Goal: Task Accomplishment & Management: Use online tool/utility

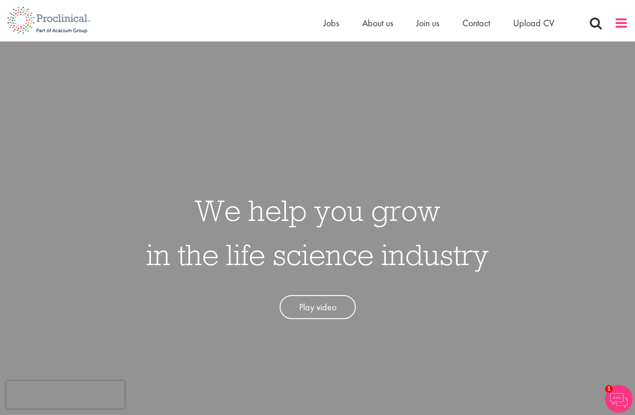
click at [623, 22] on span at bounding box center [621, 23] width 14 height 14
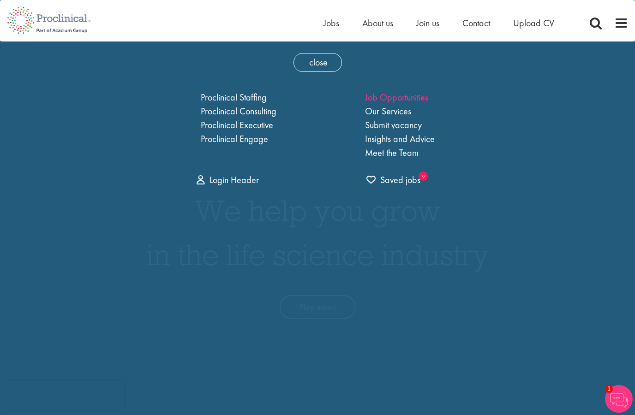
click at [419, 94] on link "Job Opportunities" at bounding box center [396, 97] width 63 height 12
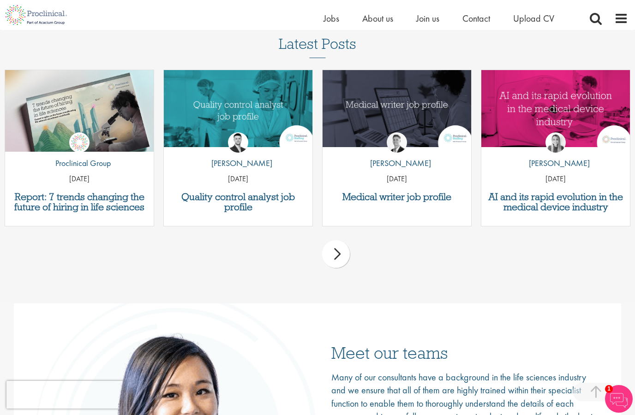
scroll to position [1204, 0]
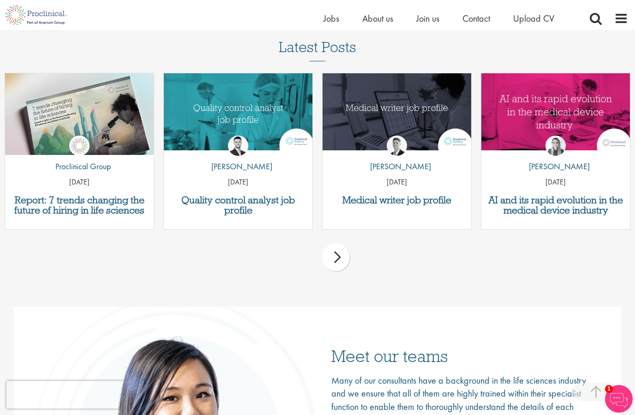
click at [338, 271] on div "next" at bounding box center [336, 258] width 28 height 28
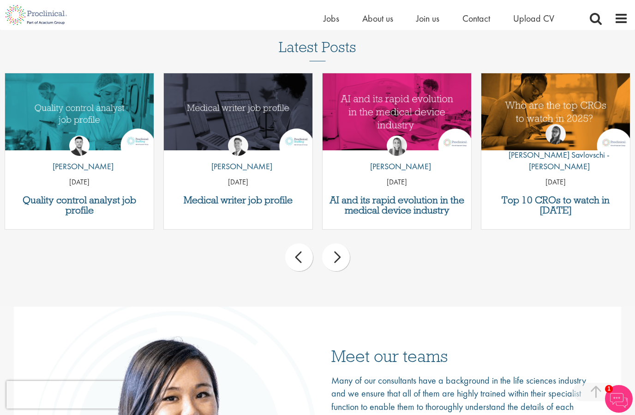
click at [345, 271] on div "next" at bounding box center [336, 258] width 28 height 28
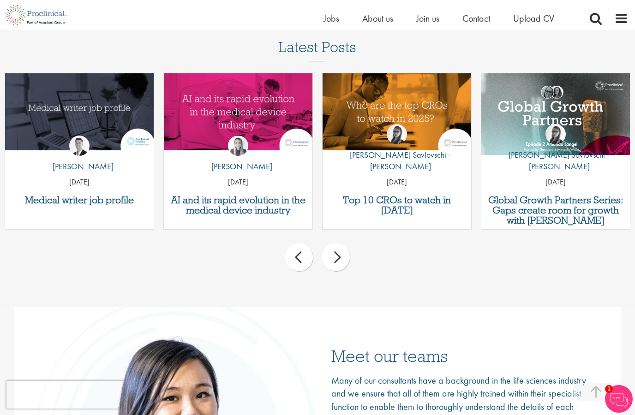
click at [345, 271] on div "next" at bounding box center [336, 258] width 28 height 28
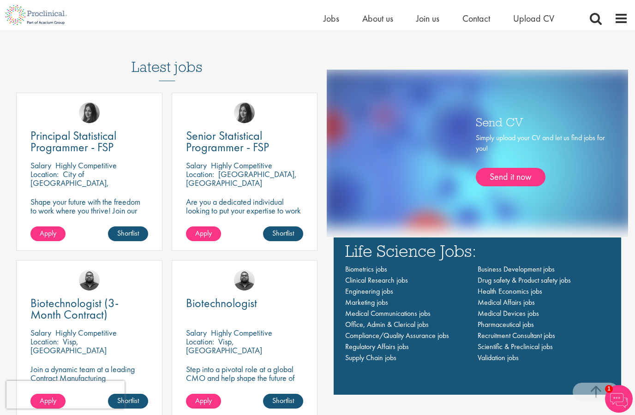
scroll to position [599, 0]
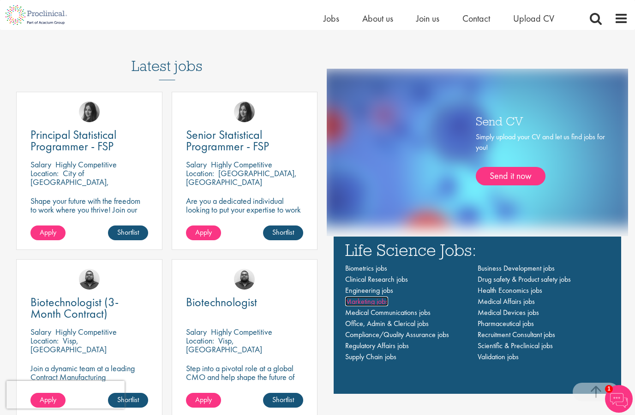
click at [378, 306] on span "Marketing jobs" at bounding box center [366, 302] width 43 height 10
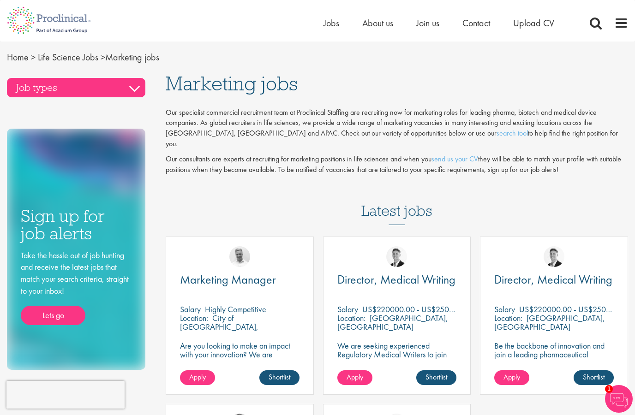
click at [66, 78] on h3 "Job types" at bounding box center [76, 87] width 138 height 19
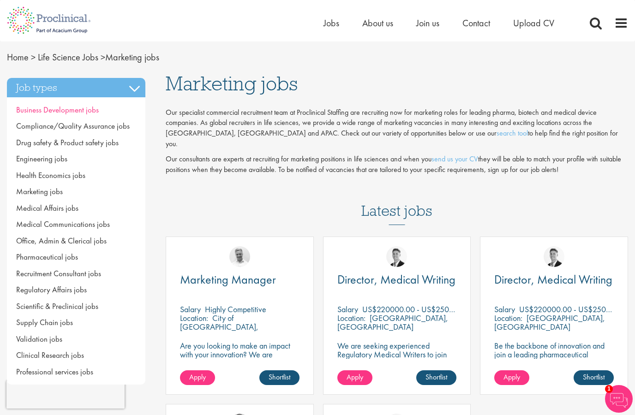
click at [36, 108] on span "Business Development jobs" at bounding box center [57, 110] width 83 height 10
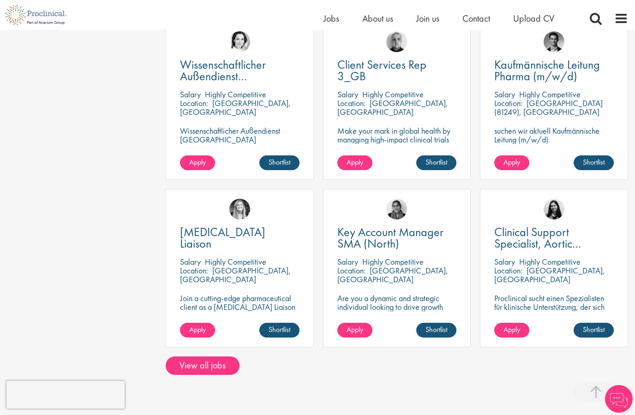
scroll to position [539, 0]
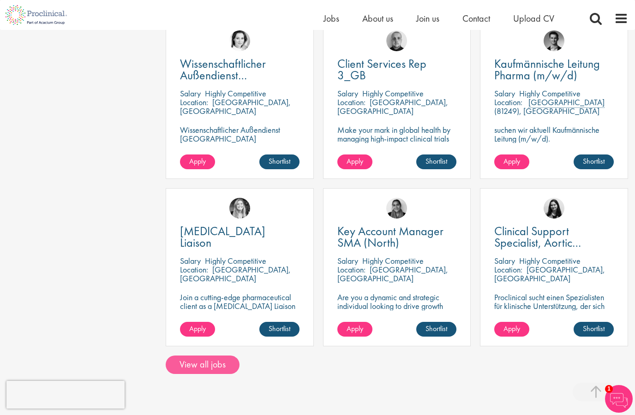
click at [186, 356] on link "View all jobs" at bounding box center [203, 365] width 74 height 18
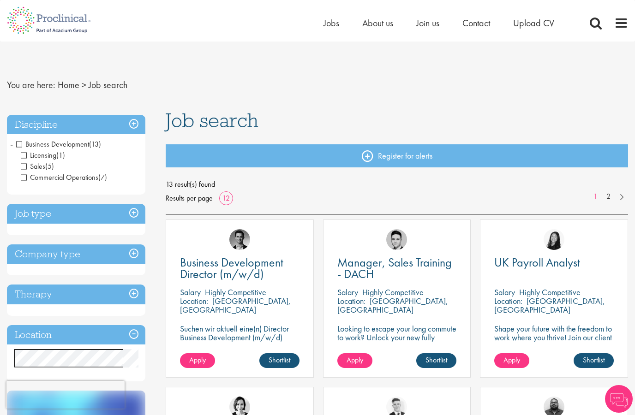
click at [21, 144] on span "Business Development" at bounding box center [52, 144] width 73 height 10
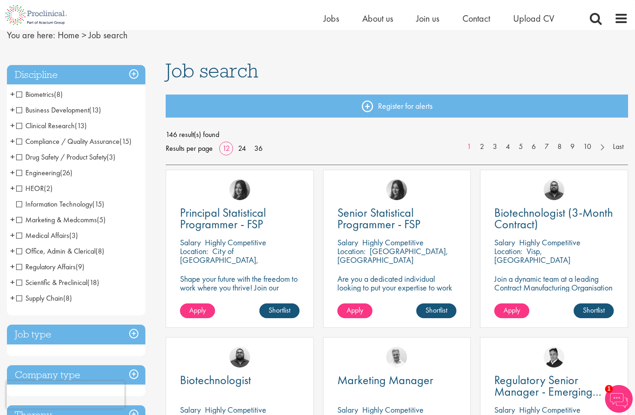
scroll to position [48, 0]
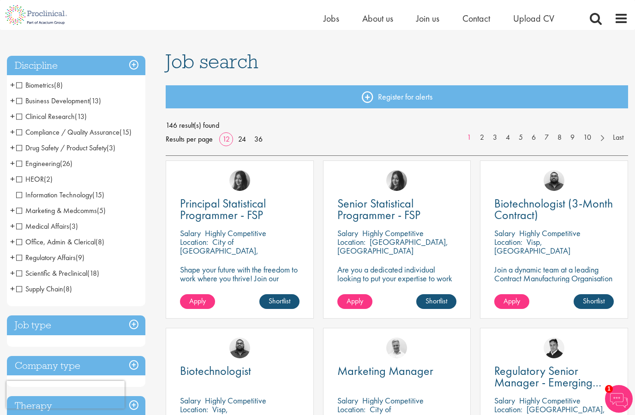
click at [35, 327] on h3 "Job type" at bounding box center [76, 326] width 138 height 20
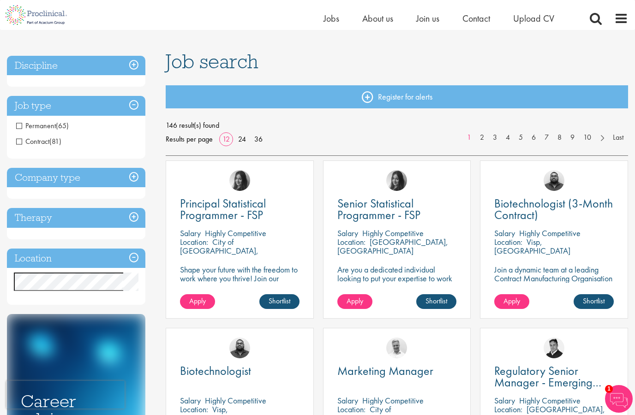
click at [26, 179] on h3 "Company type" at bounding box center [76, 178] width 138 height 20
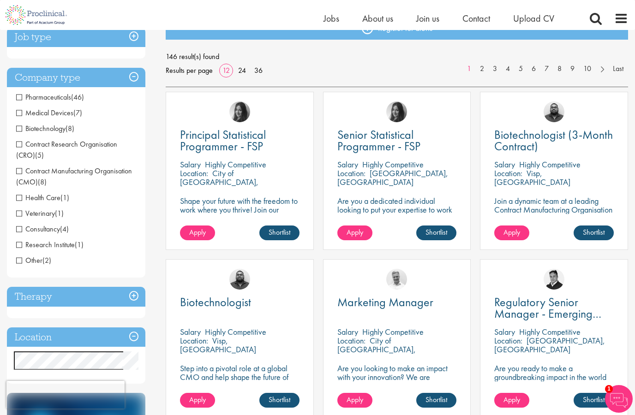
scroll to position [119, 0]
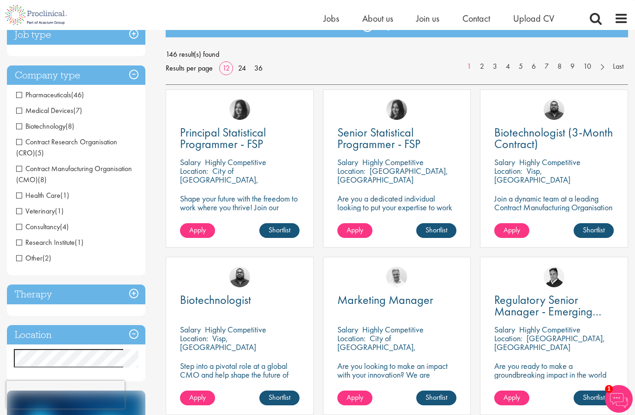
click at [34, 298] on h3 "Therapy" at bounding box center [76, 295] width 138 height 20
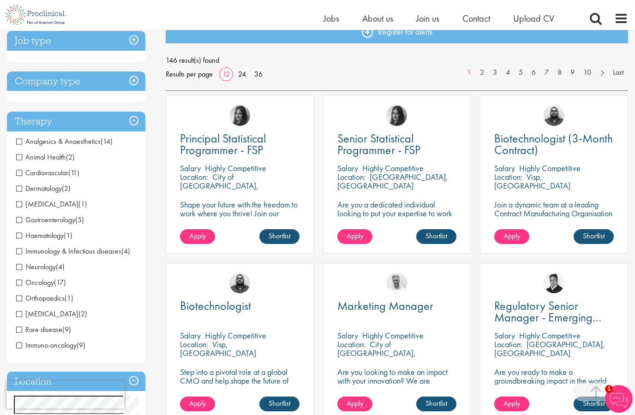
scroll to position [0, 0]
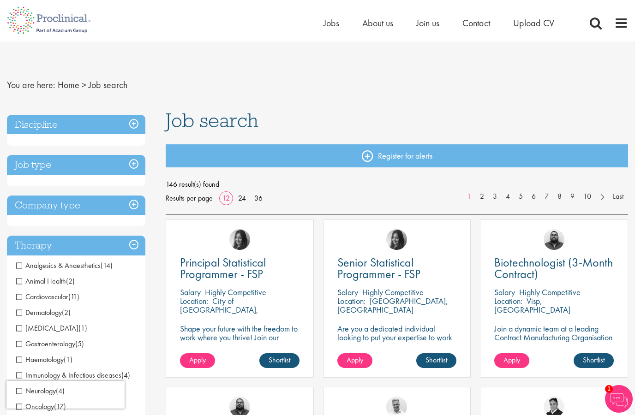
click at [31, 130] on h3 "Discipline" at bounding box center [76, 125] width 138 height 20
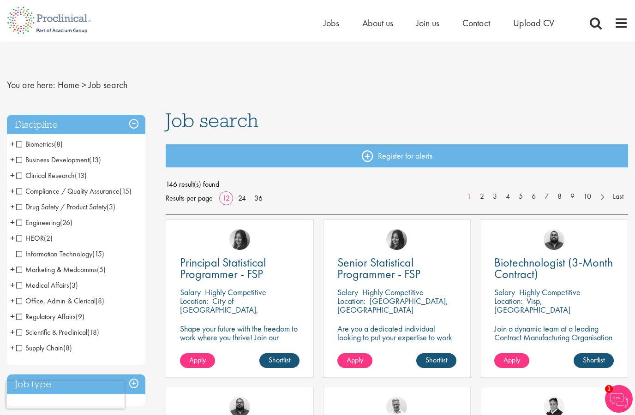
click at [23, 164] on span "Business Development" at bounding box center [52, 160] width 73 height 10
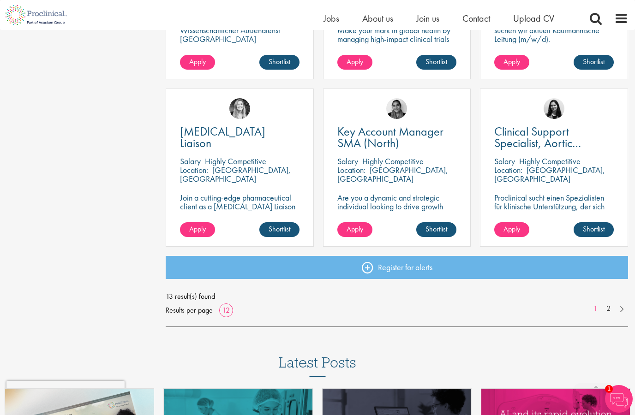
scroll to position [610, 0]
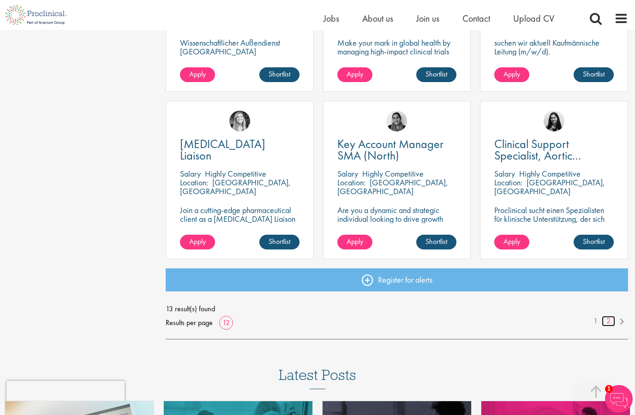
click at [608, 322] on link "2" at bounding box center [608, 321] width 13 height 11
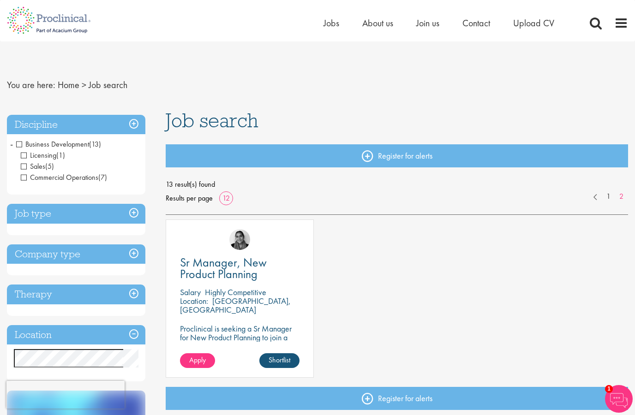
click at [36, 218] on h3 "Job type" at bounding box center [76, 214] width 138 height 20
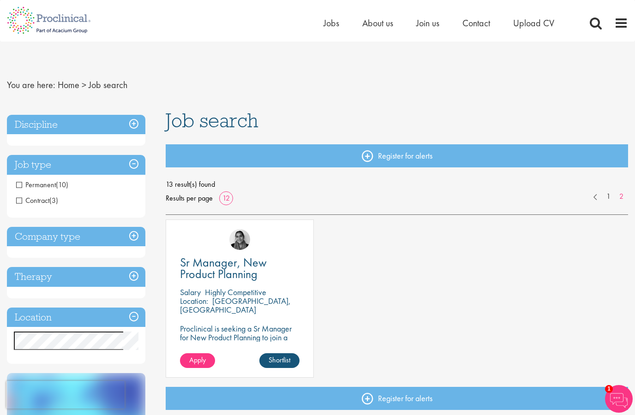
click at [34, 237] on h3 "Company type" at bounding box center [76, 237] width 138 height 20
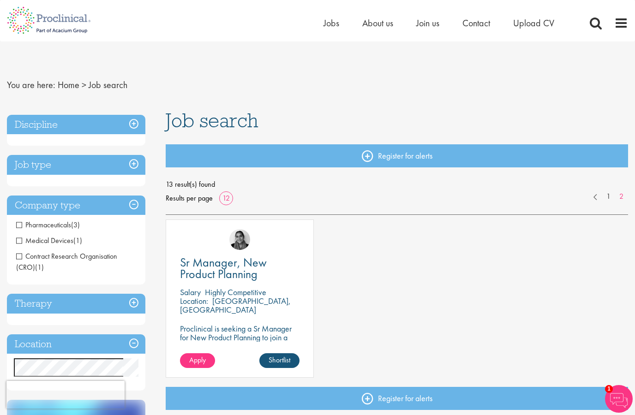
click at [37, 316] on div "Therapy Analgesics & Anaesthetics (1) Cardiovascular (1) Oncology (1) Rare dise…" at bounding box center [76, 309] width 138 height 31
click at [30, 306] on h3 "Therapy" at bounding box center [76, 304] width 138 height 20
